Goal: Find specific page/section: Find specific page/section

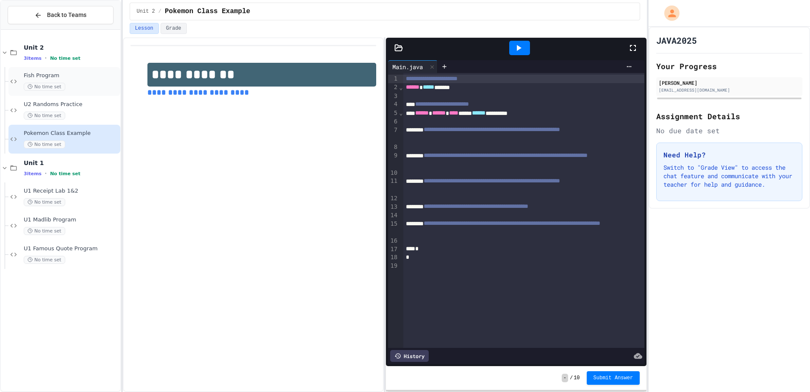
click at [50, 76] on span "Fish Program" at bounding box center [71, 75] width 95 height 7
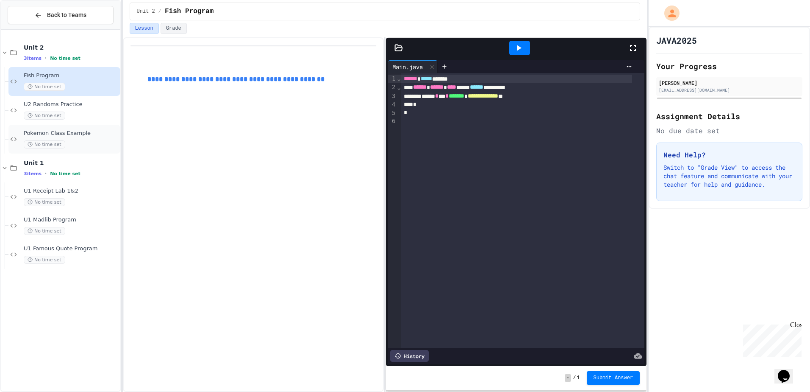
click at [83, 129] on div "Pokemon Class Example No time set" at bounding box center [64, 139] width 112 height 29
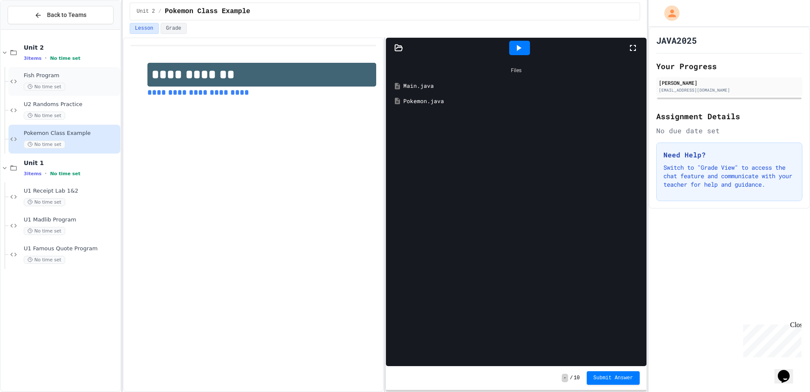
click at [85, 84] on div "No time set" at bounding box center [71, 87] width 95 height 8
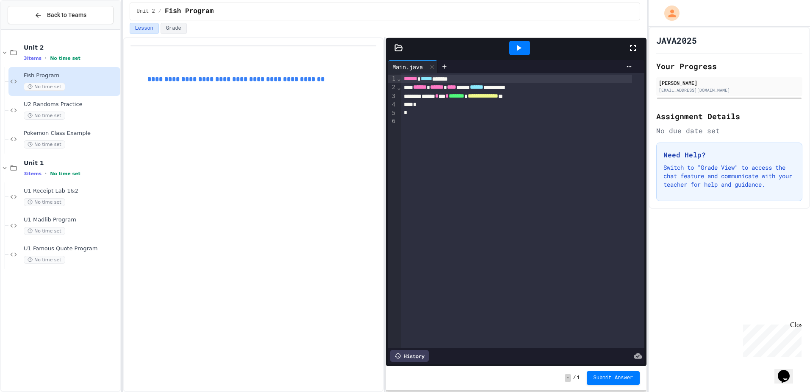
click at [555, 97] on div "**********" at bounding box center [516, 96] width 231 height 8
